Goal: Information Seeking & Learning: Learn about a topic

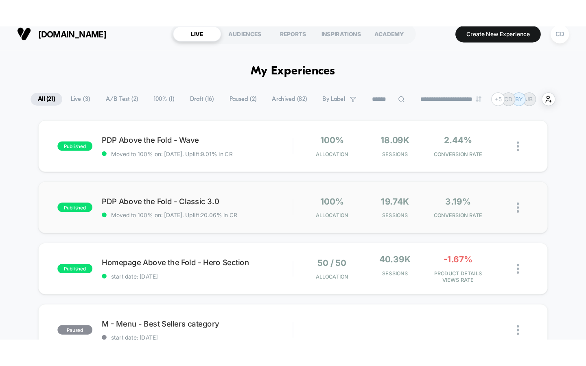
scroll to position [9, 0]
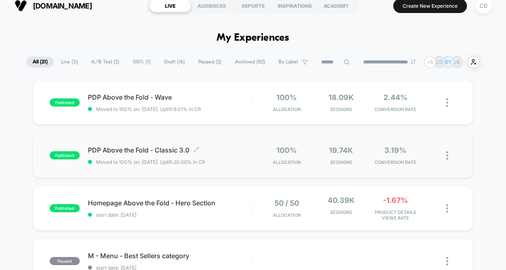
click at [234, 156] on div "PDP Above the Fold - Classic 3.0 Click to edit experience details Click to edit…" at bounding box center [170, 155] width 165 height 19
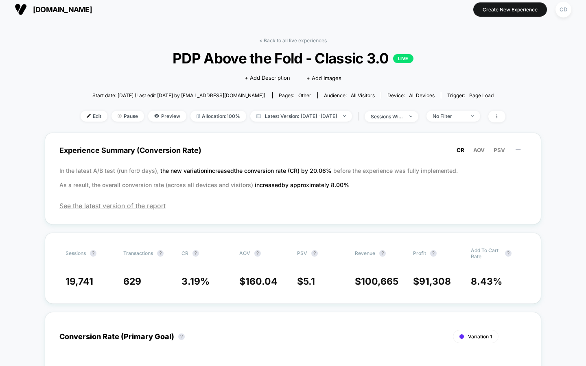
scroll to position [7, 0]
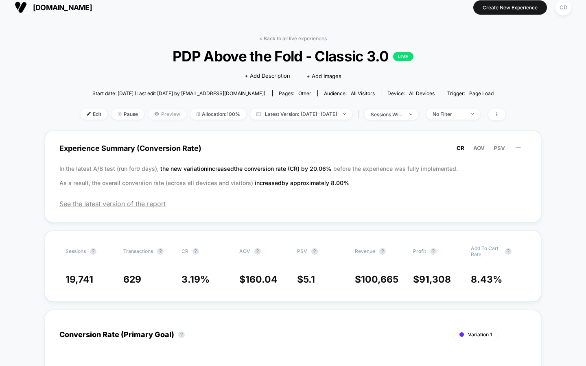
click at [150, 115] on span "Preview" at bounding box center [167, 114] width 38 height 11
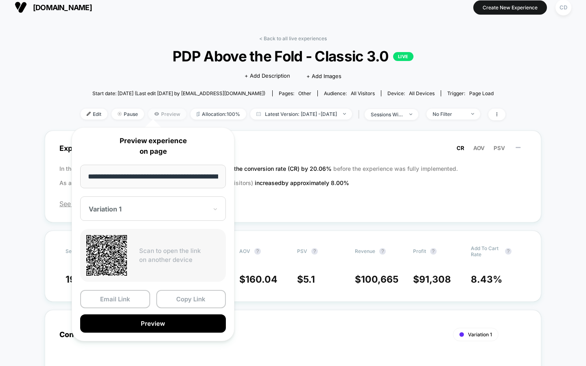
scroll to position [0, 47]
click at [180, 204] on div "Variation 1" at bounding box center [153, 209] width 146 height 24
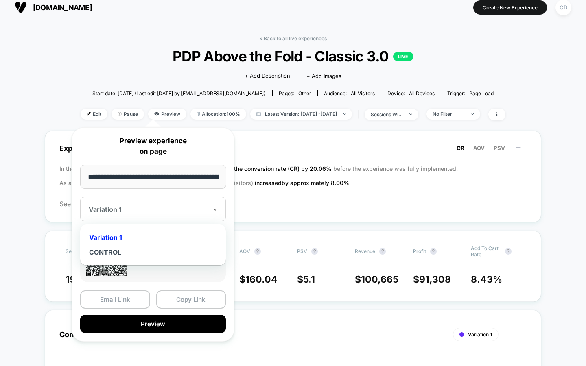
click at [168, 197] on div "Variation 1" at bounding box center [153, 209] width 146 height 24
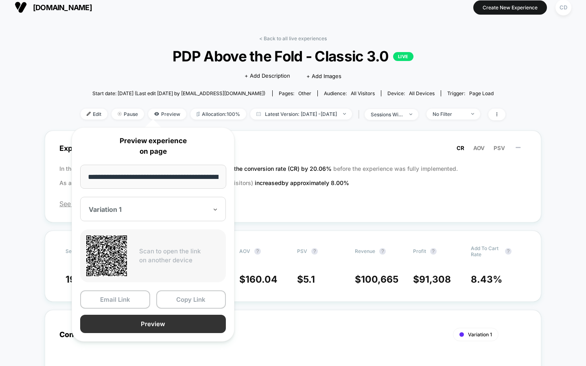
click at [166, 270] on button "Preview" at bounding box center [153, 324] width 146 height 18
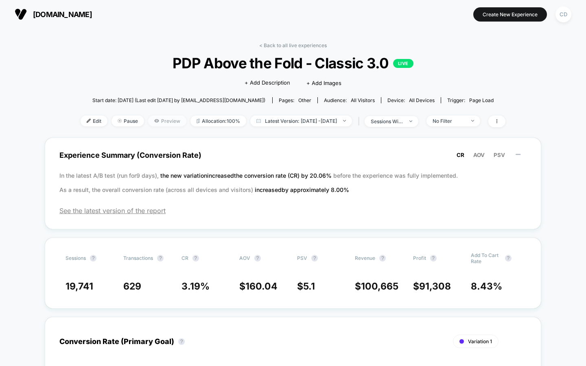
click at [161, 117] on span "Preview" at bounding box center [167, 121] width 38 height 11
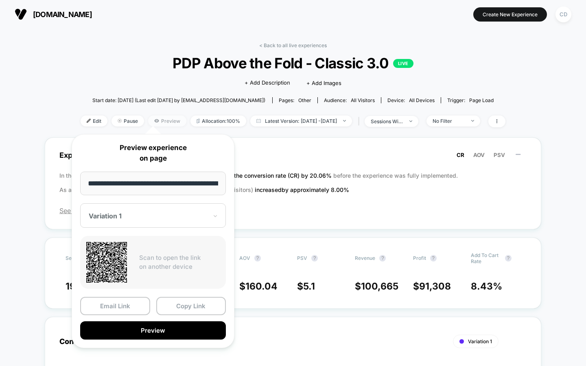
scroll to position [0, 47]
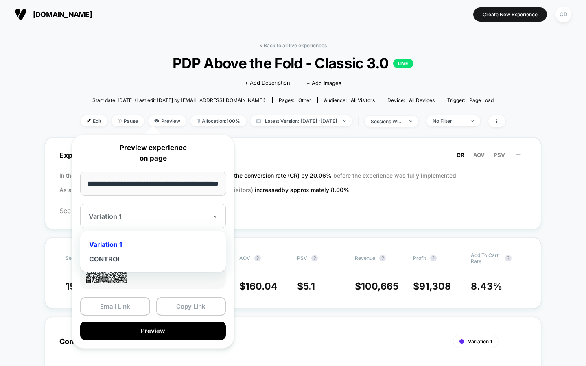
click at [152, 215] on div at bounding box center [148, 216] width 119 height 8
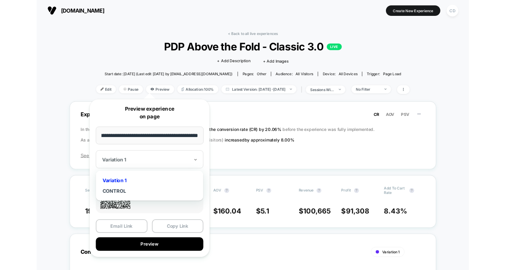
scroll to position [0, 0]
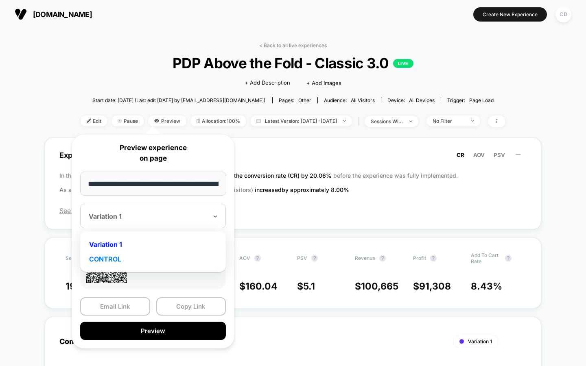
click at [135, 263] on div "CONTROL" at bounding box center [153, 259] width 138 height 15
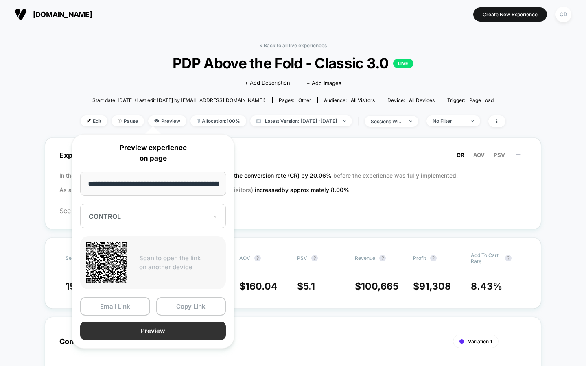
click at [135, 270] on button "Preview" at bounding box center [153, 331] width 146 height 18
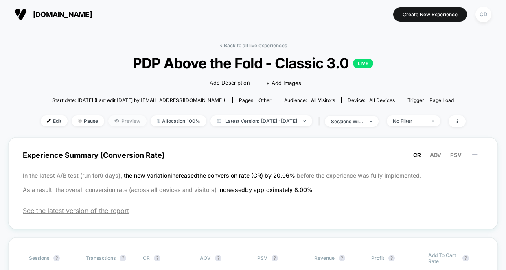
click at [120, 116] on span "Preview" at bounding box center [127, 121] width 38 height 11
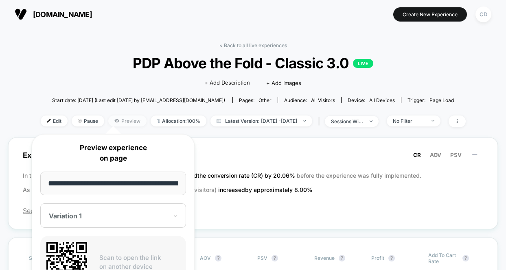
scroll to position [0, 47]
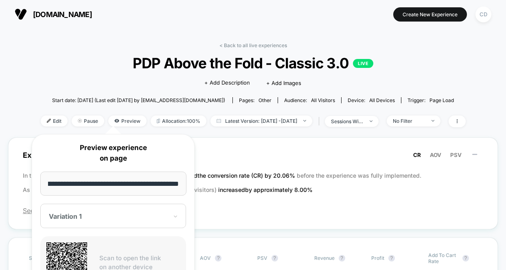
click at [108, 217] on div at bounding box center [108, 216] width 119 height 8
click at [238, 178] on span "the new variation increased the conversion rate (CR) by 20.06 %" at bounding box center [210, 175] width 173 height 7
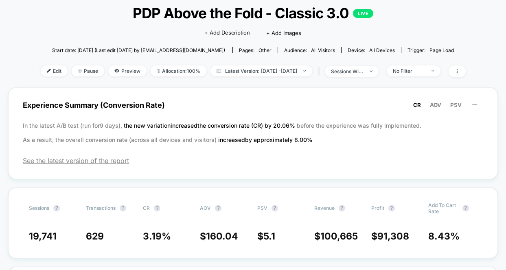
scroll to position [51, 0]
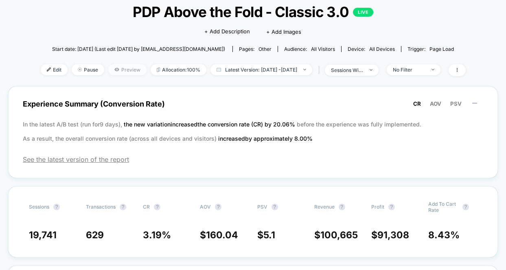
click at [120, 68] on span "Preview" at bounding box center [127, 69] width 38 height 11
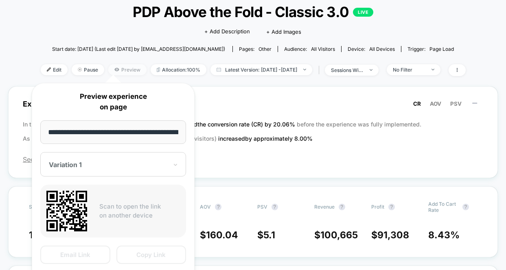
scroll to position [0, 47]
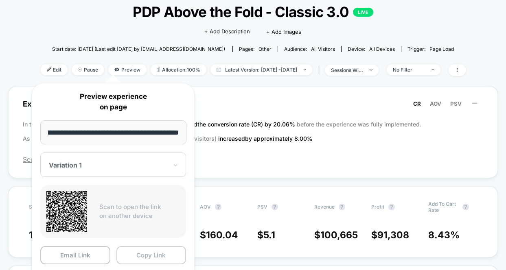
click at [134, 253] on button "Copy Link" at bounding box center [151, 255] width 70 height 18
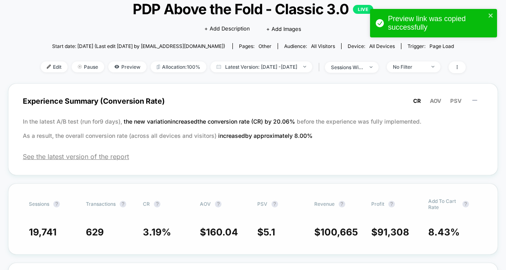
scroll to position [0, 0]
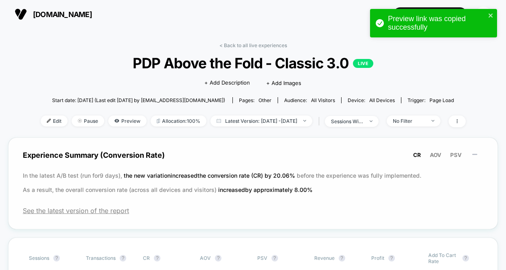
click at [272, 180] on p "In the latest A/B test (run for 9 days), the new variation increased the conver…" at bounding box center [253, 183] width 460 height 28
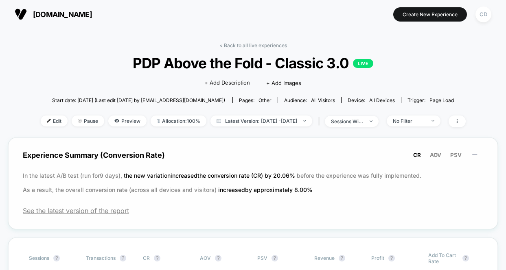
drag, startPoint x: 278, startPoint y: 175, endPoint x: 304, endPoint y: 174, distance: 25.6
click at [304, 174] on p "In the latest A/B test (run for 9 days), the new variation increased the conver…" at bounding box center [253, 183] width 460 height 28
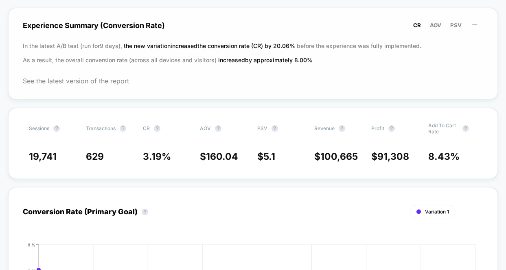
scroll to position [128, 0]
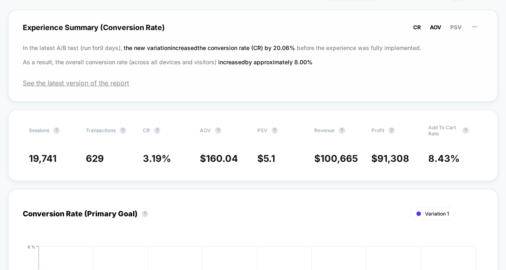
click at [435, 29] on span "AOV" at bounding box center [435, 27] width 11 height 7
click at [458, 24] on span "PSV" at bounding box center [455, 27] width 11 height 7
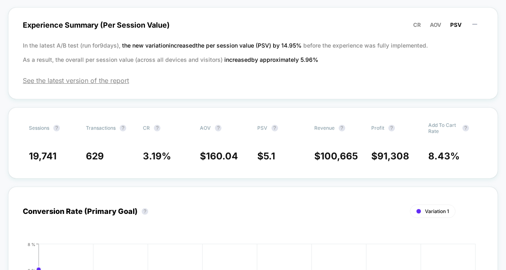
scroll to position [131, 0]
